Goal: Task Accomplishment & Management: Manage account settings

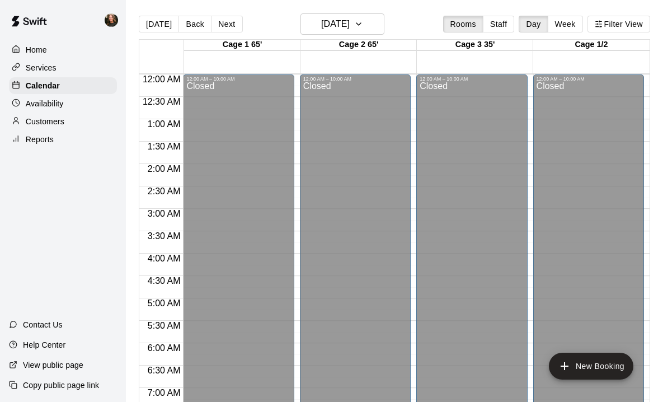
scroll to position [548, 0]
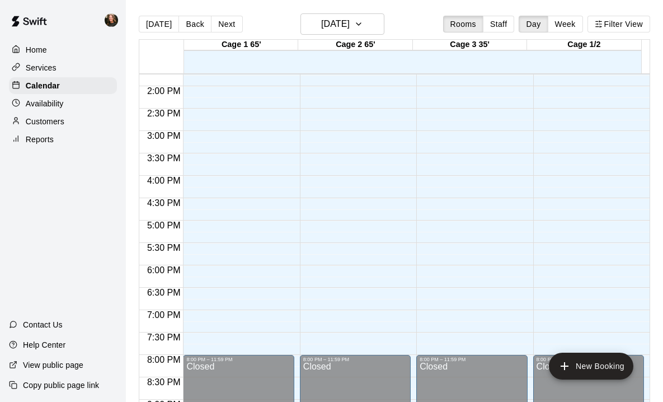
scroll to position [606, 0]
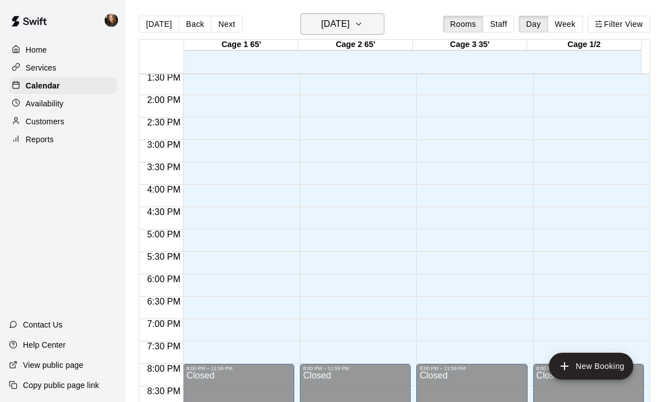
click at [363, 22] on icon "button" at bounding box center [358, 23] width 9 height 13
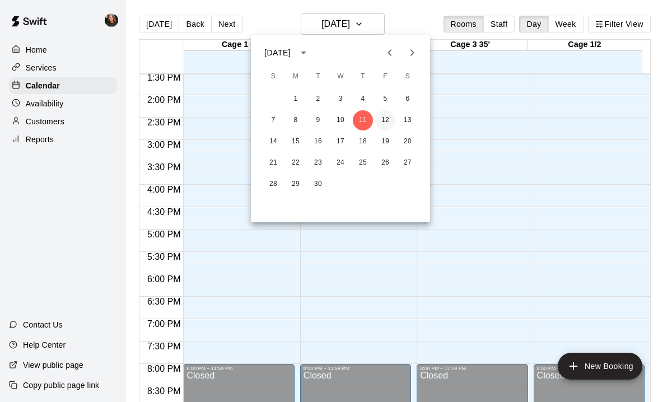
click at [388, 119] on button "12" at bounding box center [385, 120] width 20 height 20
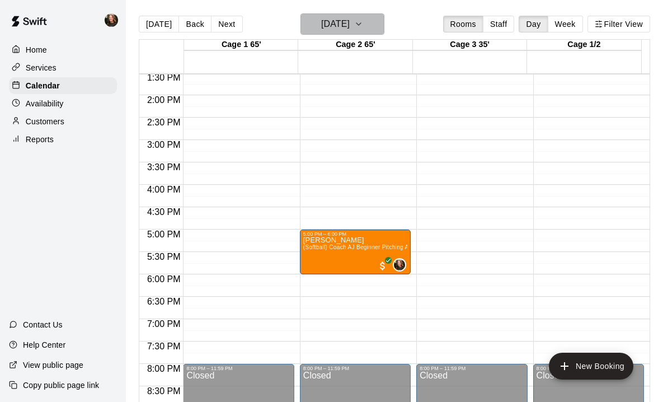
click at [363, 22] on icon "button" at bounding box center [358, 23] width 9 height 13
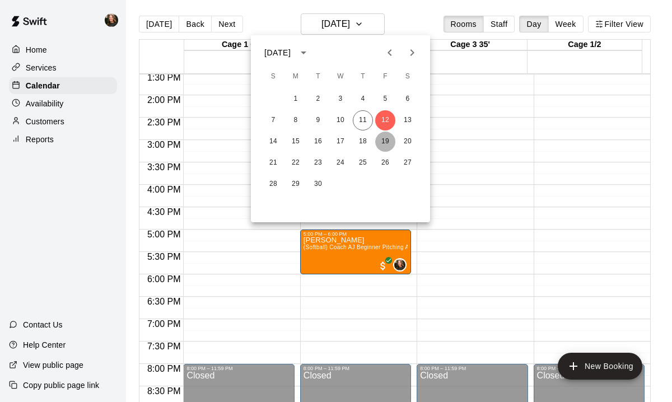
click at [384, 140] on button "19" at bounding box center [385, 142] width 20 height 20
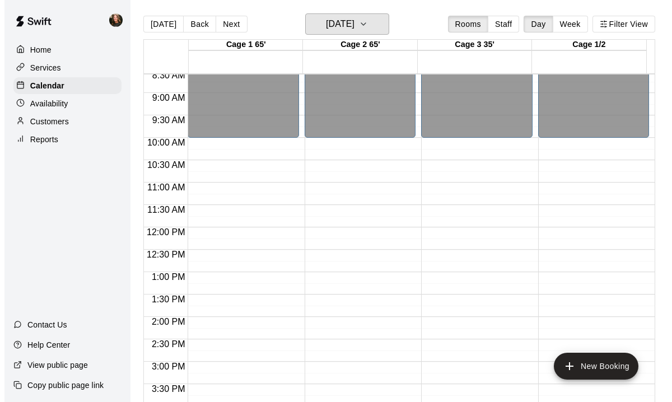
scroll to position [0, 0]
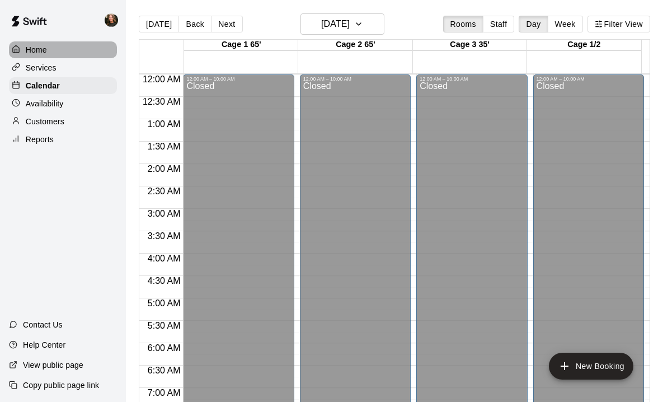
click at [35, 52] on p "Home" at bounding box center [36, 49] width 21 height 11
